Goal: Task Accomplishment & Management: Use online tool/utility

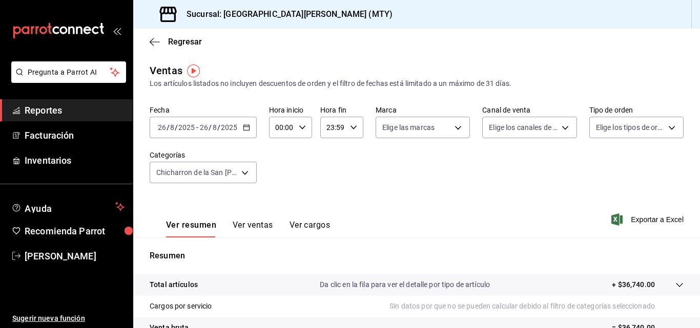
click at [245, 128] on icon "button" at bounding box center [246, 127] width 7 height 7
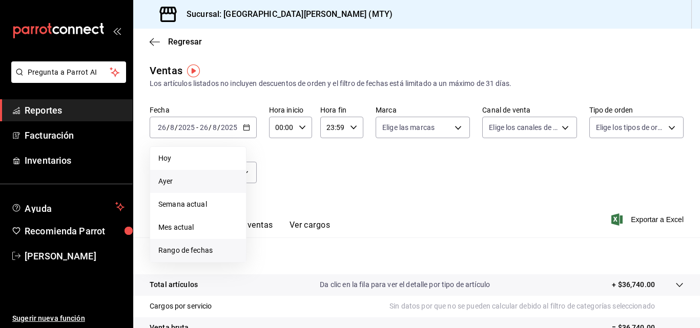
click at [204, 244] on li "Rango de fechas" at bounding box center [198, 250] width 96 height 23
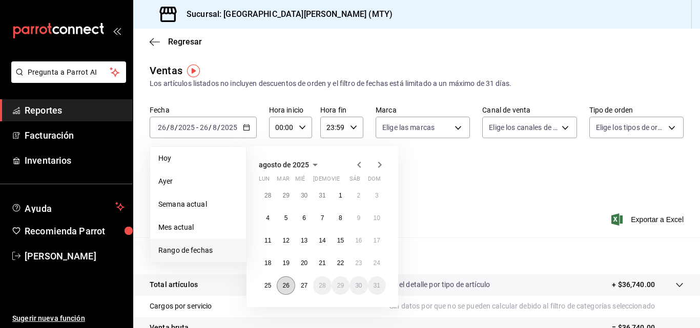
click at [284, 287] on abbr "26" at bounding box center [285, 285] width 7 height 7
click at [301, 260] on abbr "20" at bounding box center [304, 263] width 7 height 7
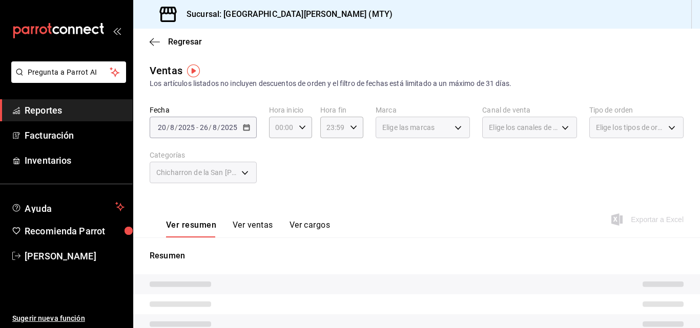
click at [260, 230] on button "Ver ventas" at bounding box center [253, 228] width 40 height 17
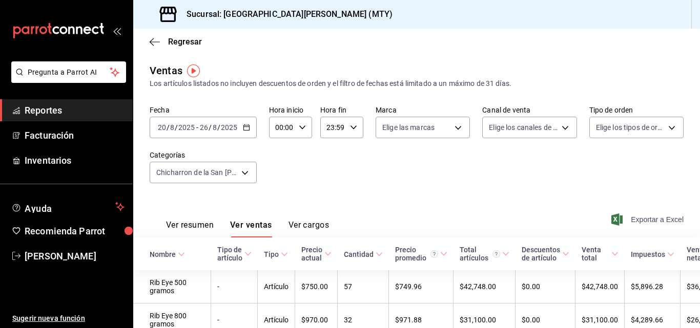
click at [625, 218] on span "Exportar a Excel" at bounding box center [648, 220] width 70 height 12
click at [159, 38] on icon "button" at bounding box center [155, 41] width 10 height 9
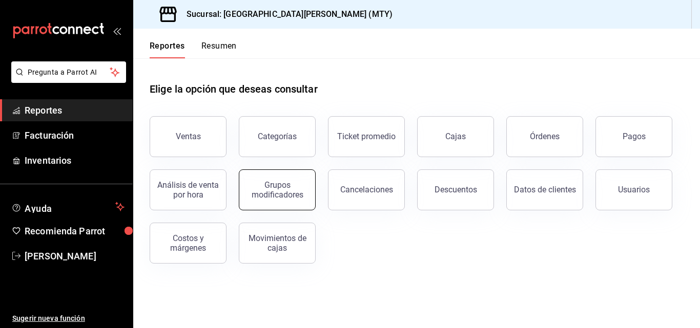
click at [268, 180] on button "Grupos modificadores" at bounding box center [277, 190] width 77 height 41
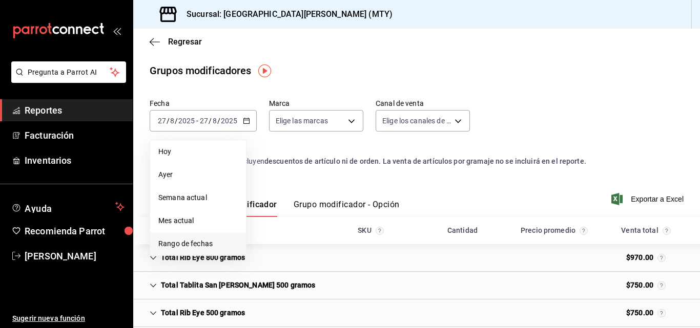
click at [231, 242] on span "Rango de fechas" at bounding box center [197, 244] width 79 height 11
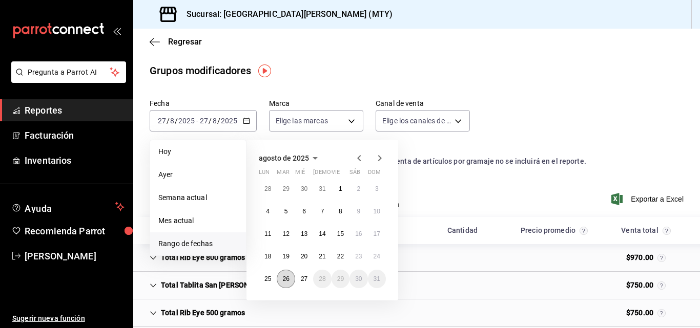
click at [292, 280] on button "26" at bounding box center [286, 279] width 18 height 18
click at [307, 257] on abbr "20" at bounding box center [304, 256] width 7 height 7
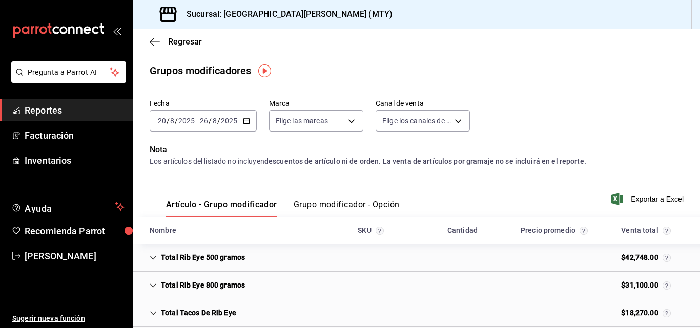
click at [327, 203] on button "Grupo modificador - Opción" at bounding box center [347, 208] width 106 height 17
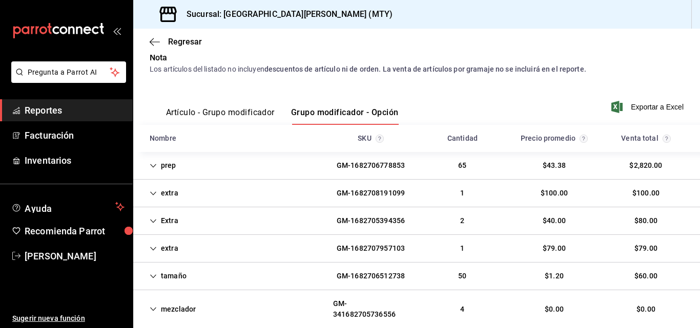
scroll to position [93, 0]
click at [195, 196] on div "extra GM-1682708191099 1 $100.00 $100.00" at bounding box center [416, 193] width 567 height 28
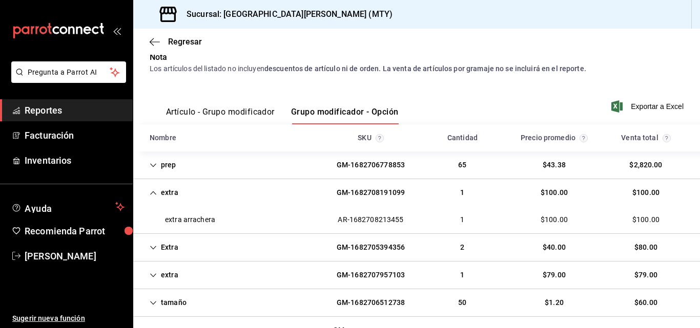
click at [193, 240] on div "Extra GM-1682705394356 2 $40.00 $80.00" at bounding box center [416, 248] width 567 height 28
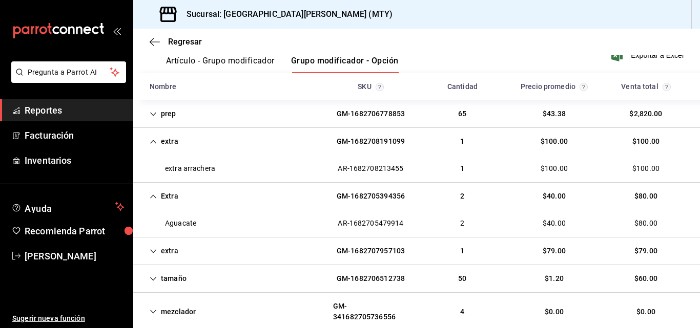
scroll to position [149, 0]
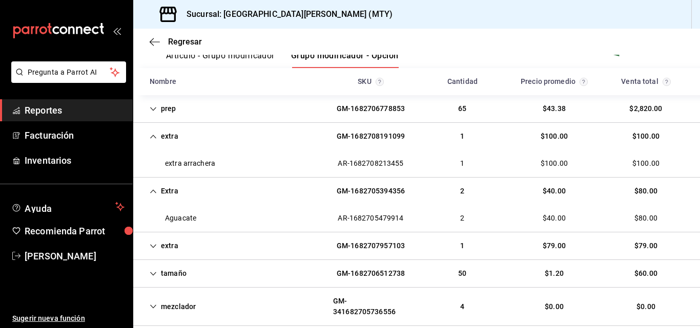
click at [195, 248] on div "extra GM-1682707957103 1 $79.00 $79.00" at bounding box center [416, 247] width 567 height 28
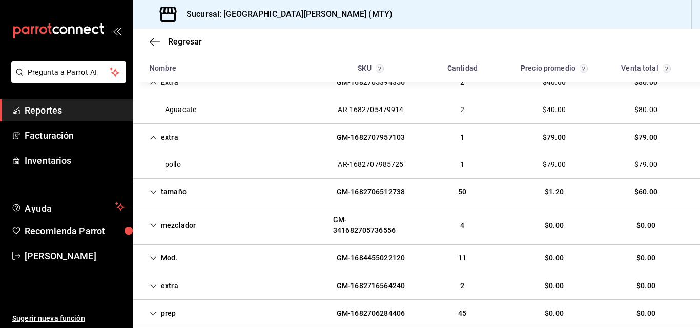
scroll to position [265, 0]
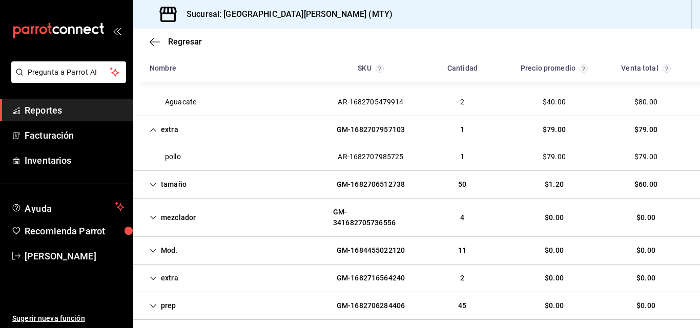
click at [188, 277] on div "extra GM-1682716564240 2 $0.00 $0.00" at bounding box center [416, 279] width 567 height 28
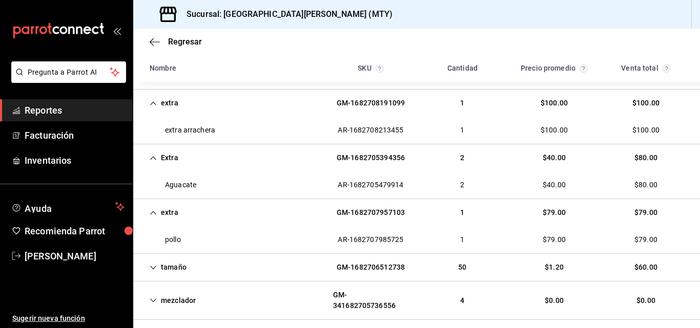
scroll to position [189, 0]
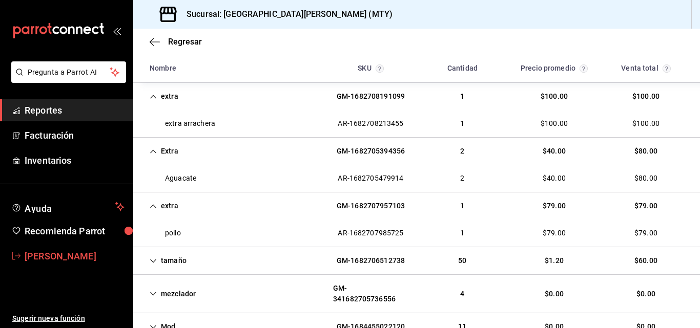
click at [60, 261] on span "[PERSON_NAME]" at bounding box center [75, 257] width 100 height 14
